Goal: Navigation & Orientation: Understand site structure

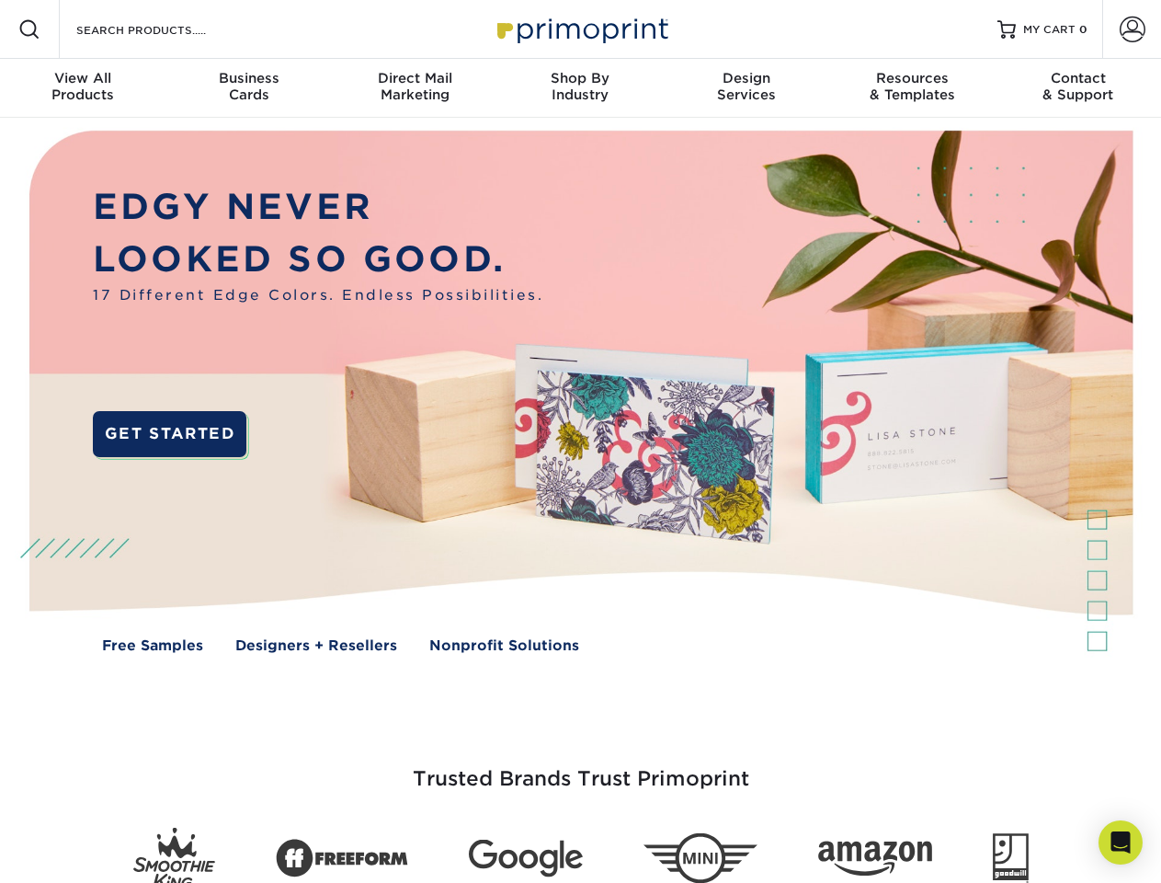
click at [580, 441] on img at bounding box center [580, 405] width 1149 height 575
click at [29, 29] on span at bounding box center [29, 29] width 22 height 22
click at [1132, 29] on span at bounding box center [1133, 30] width 26 height 26
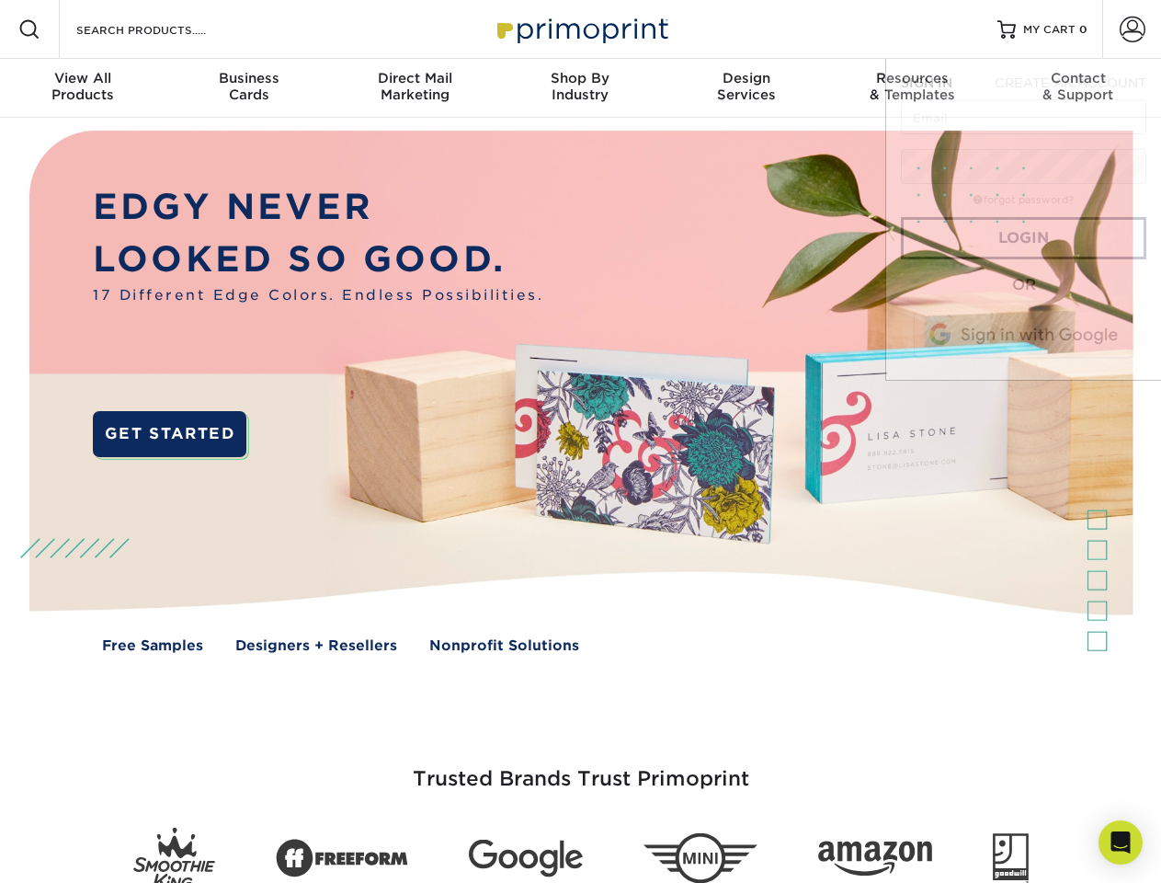
click at [83, 88] on div "View All Products" at bounding box center [82, 86] width 165 height 33
click at [248, 88] on div "Business Cards" at bounding box center [247, 86] width 165 height 33
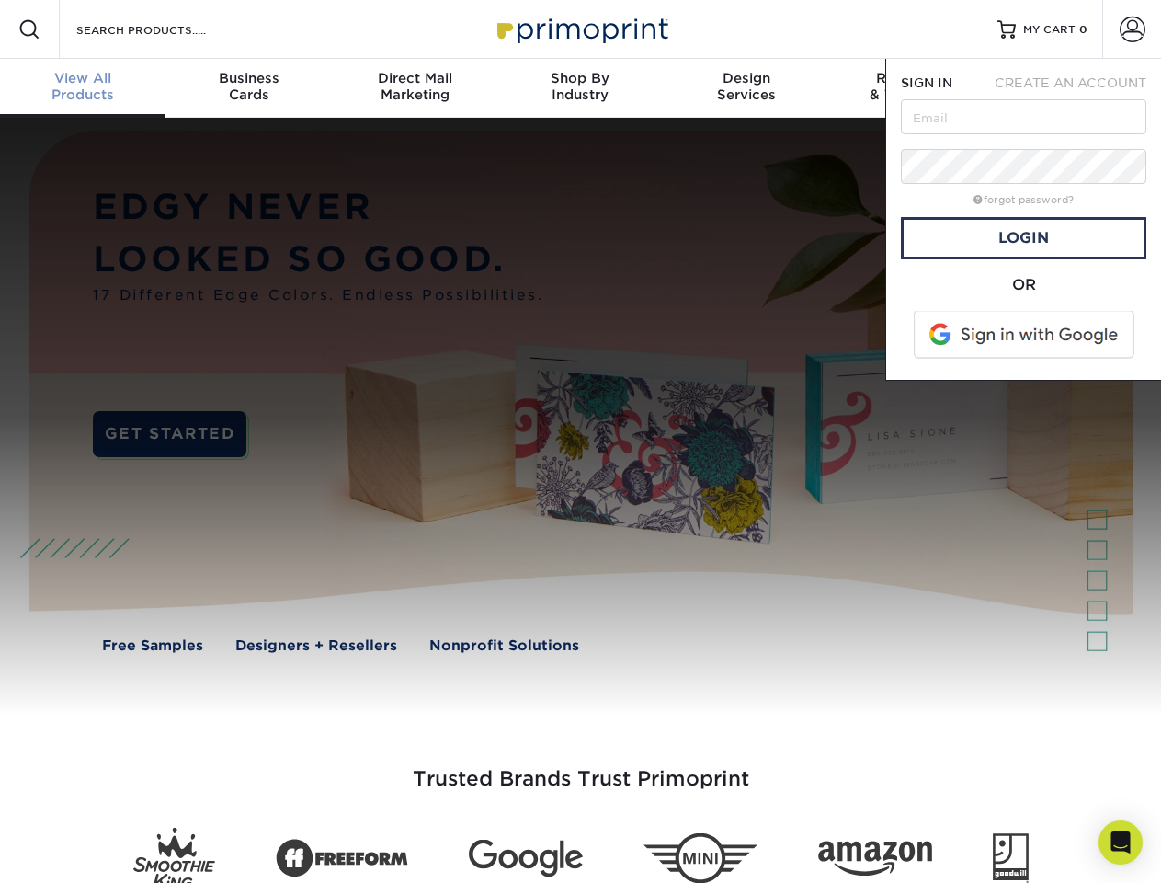
click at [415, 88] on div "Direct Mail Marketing" at bounding box center [414, 86] width 165 height 33
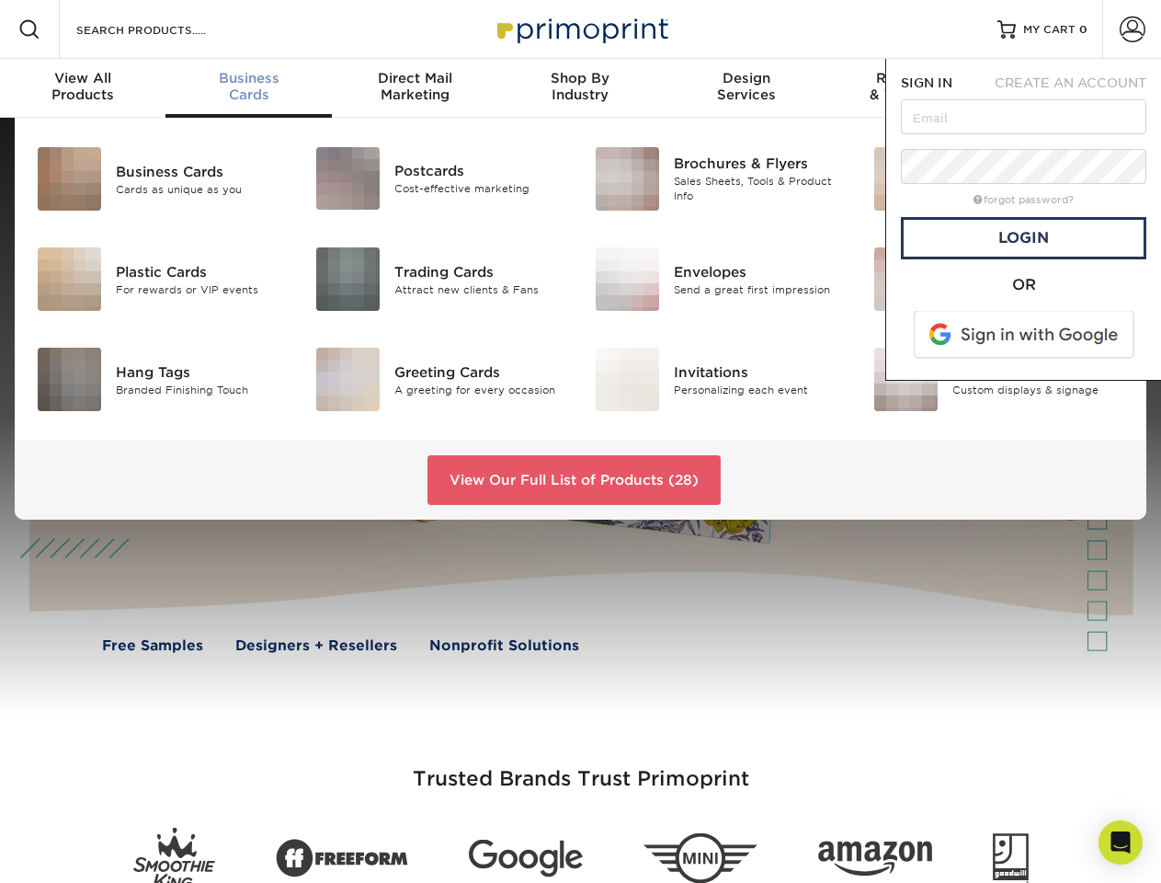
click at [580, 88] on div "Shop By Industry" at bounding box center [579, 86] width 165 height 33
click at [746, 88] on div "Design Services" at bounding box center [746, 86] width 165 height 33
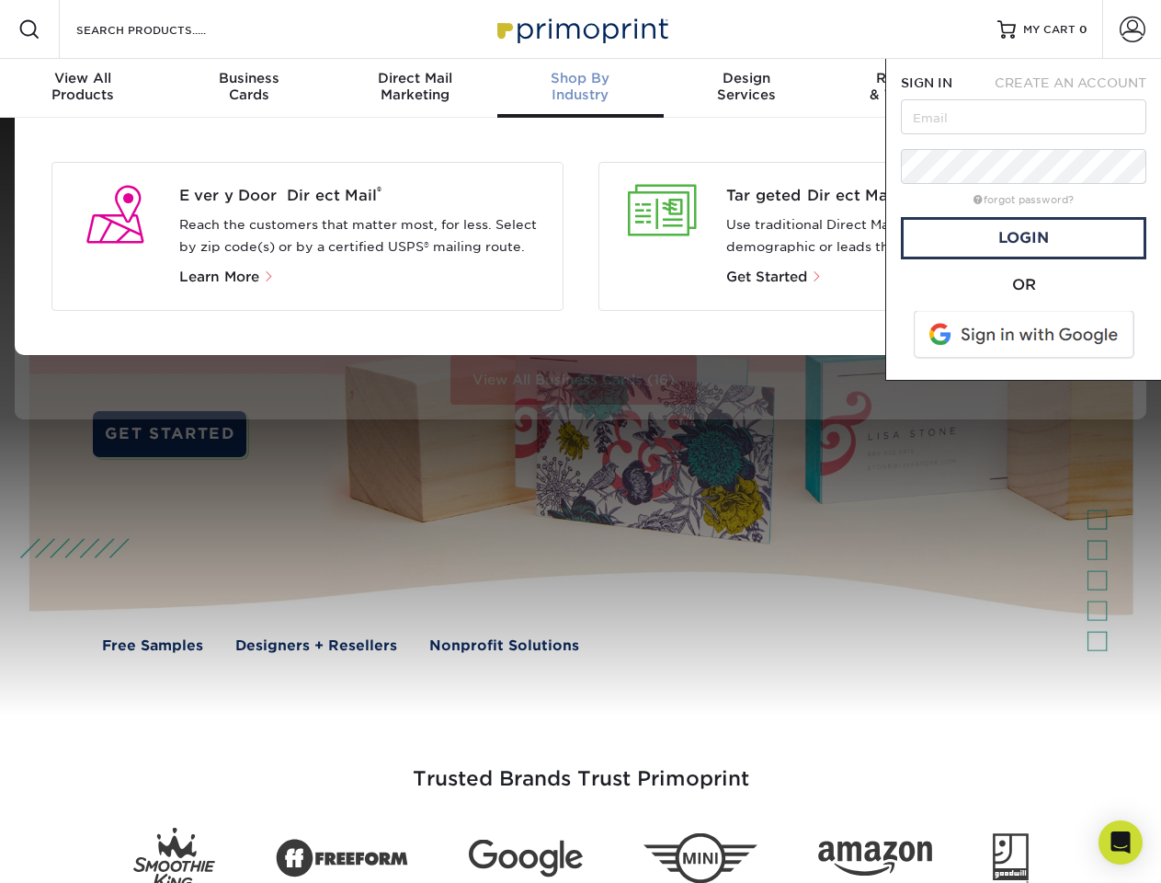
click at [912, 88] on span "SIGN IN" at bounding box center [926, 82] width 51 height 15
click at [1078, 88] on div "Contact & Support" at bounding box center [1078, 86] width 165 height 33
